Goal: Information Seeking & Learning: Learn about a topic

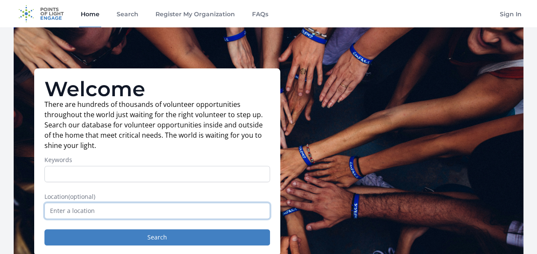
click at [131, 204] on input "text" at bounding box center [157, 210] width 226 height 16
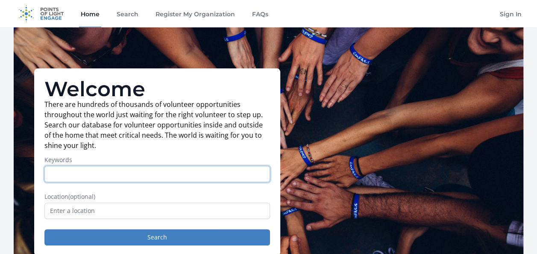
click at [133, 178] on input "Keywords" at bounding box center [157, 174] width 226 height 16
type input "conservation"
click at [44, 229] on button "Search" at bounding box center [157, 237] width 226 height 16
